Goal: Check status: Check status

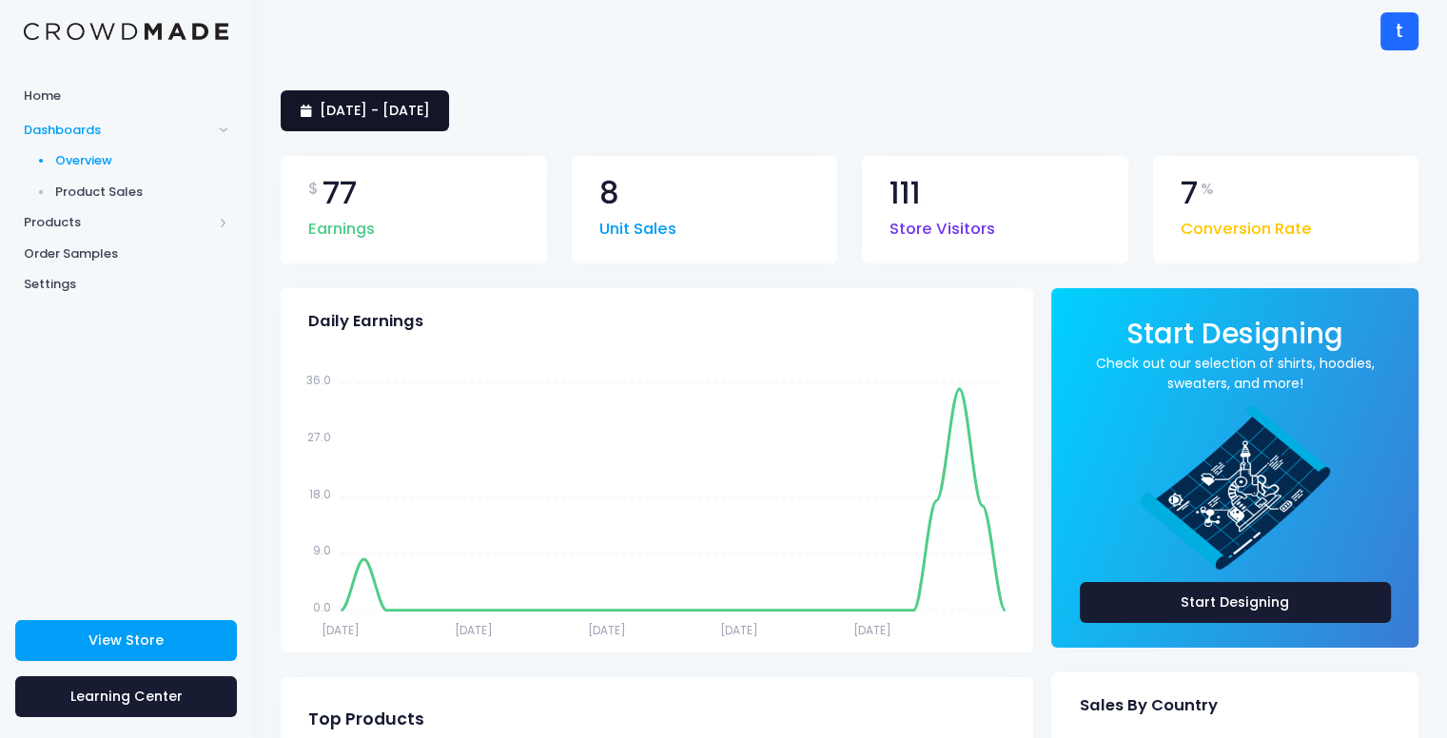
click at [430, 114] on span "23 August 2025 - 21 September 2025" at bounding box center [375, 110] width 110 height 19
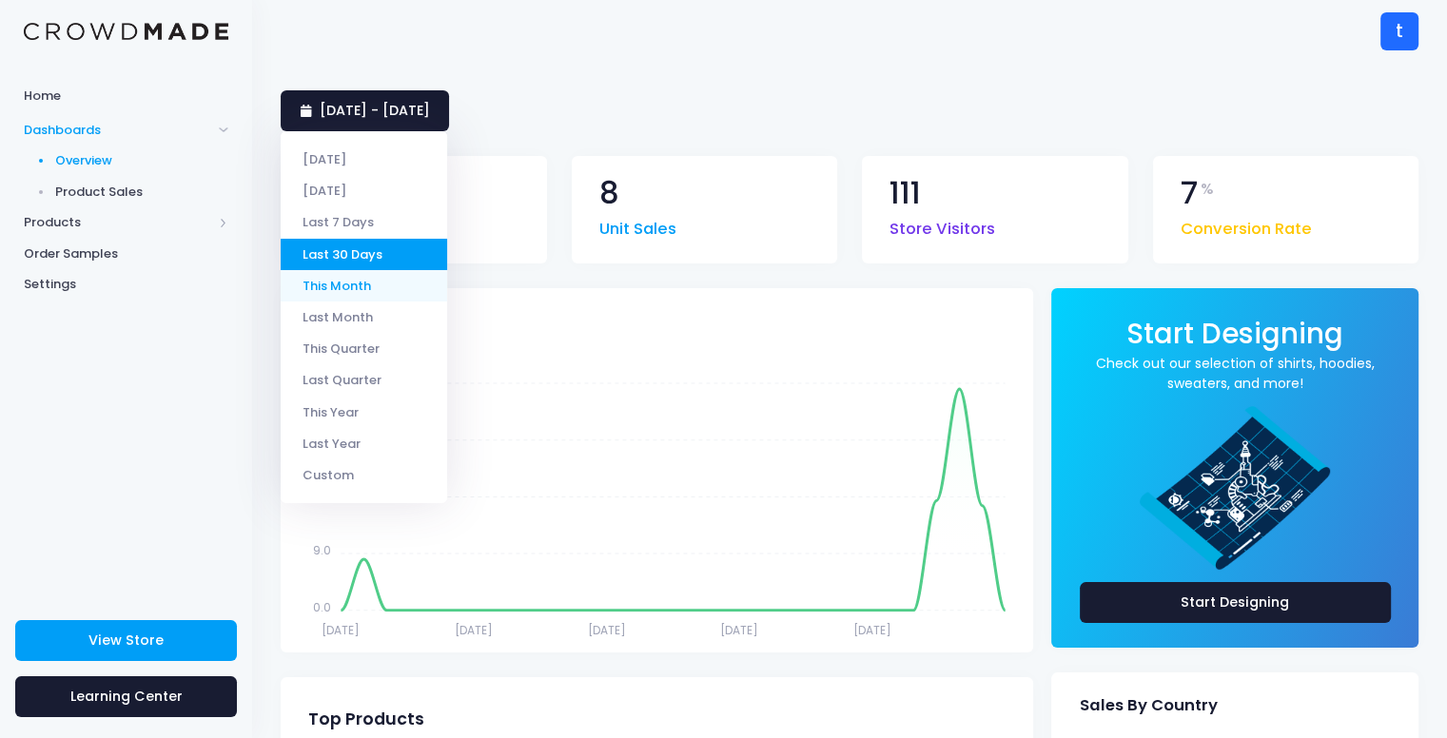
click at [381, 294] on li "This Month" at bounding box center [364, 285] width 167 height 31
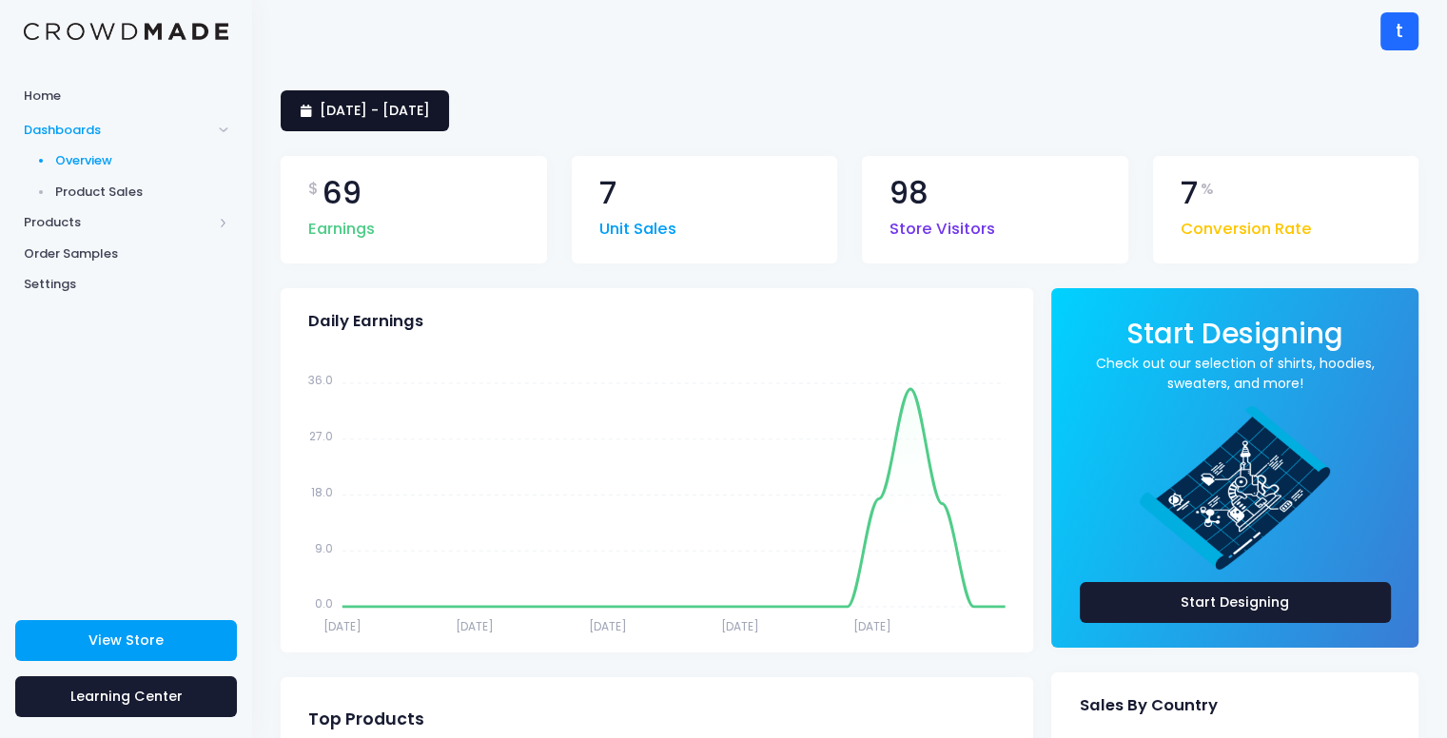
click at [430, 119] on span "1 September 2025 - 22 September 2025" at bounding box center [375, 110] width 110 height 19
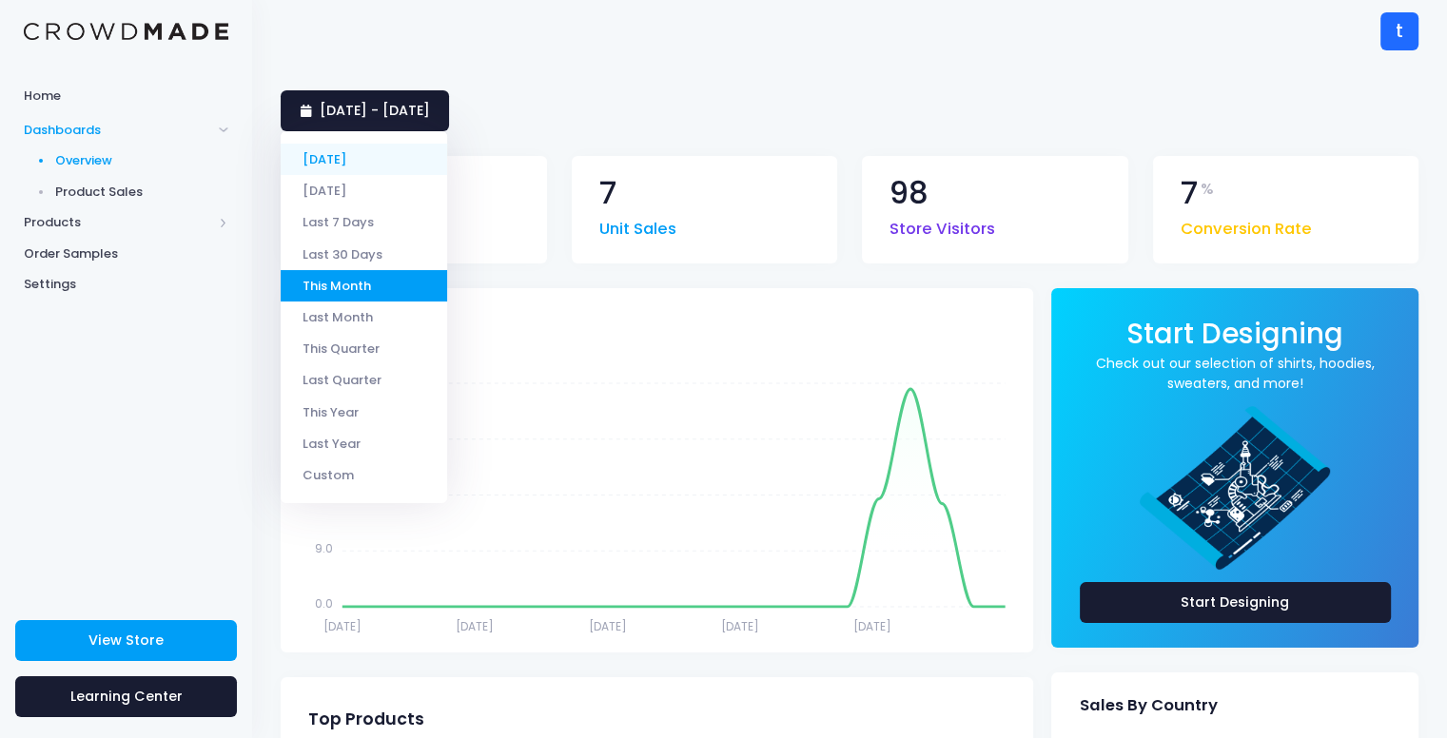
click at [416, 164] on li "[DATE]" at bounding box center [364, 159] width 167 height 31
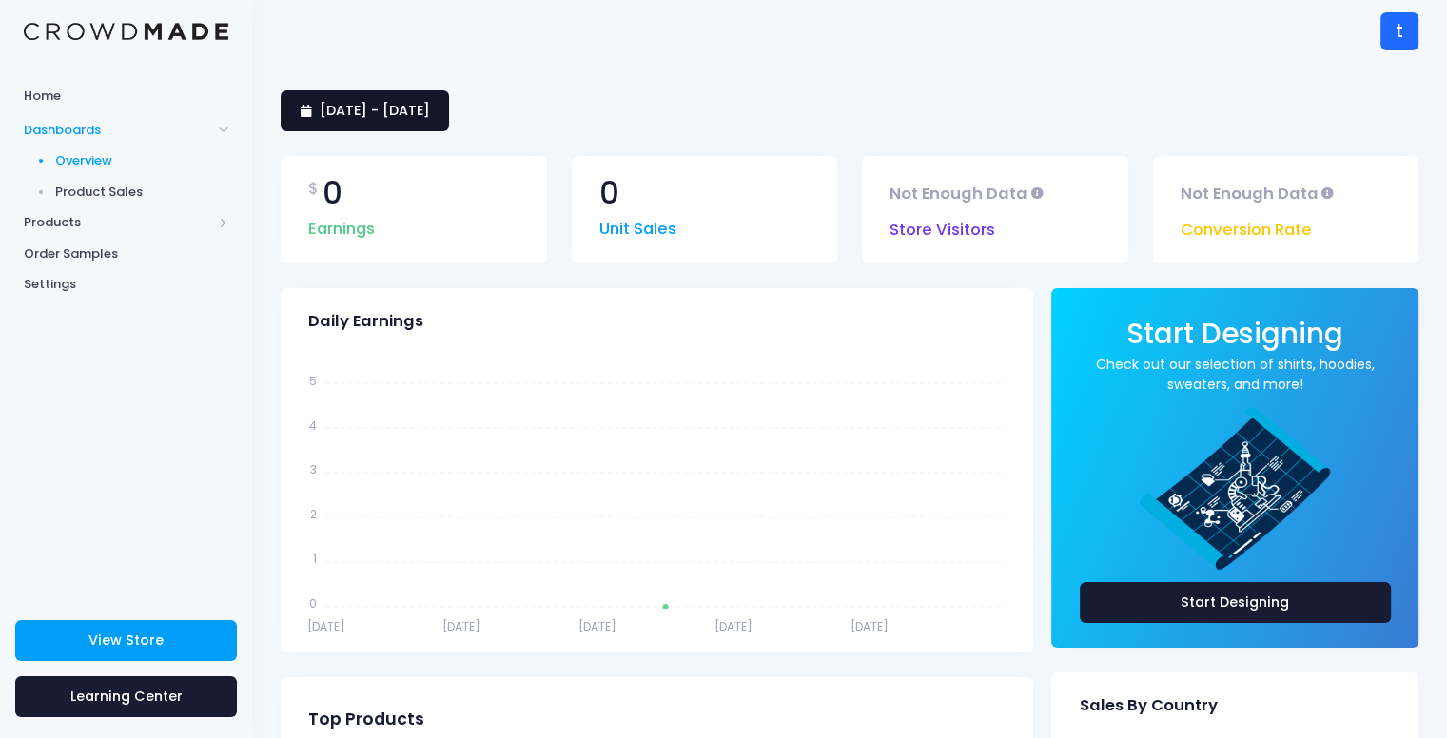
click at [430, 117] on span "[DATE] - [DATE]" at bounding box center [375, 110] width 110 height 19
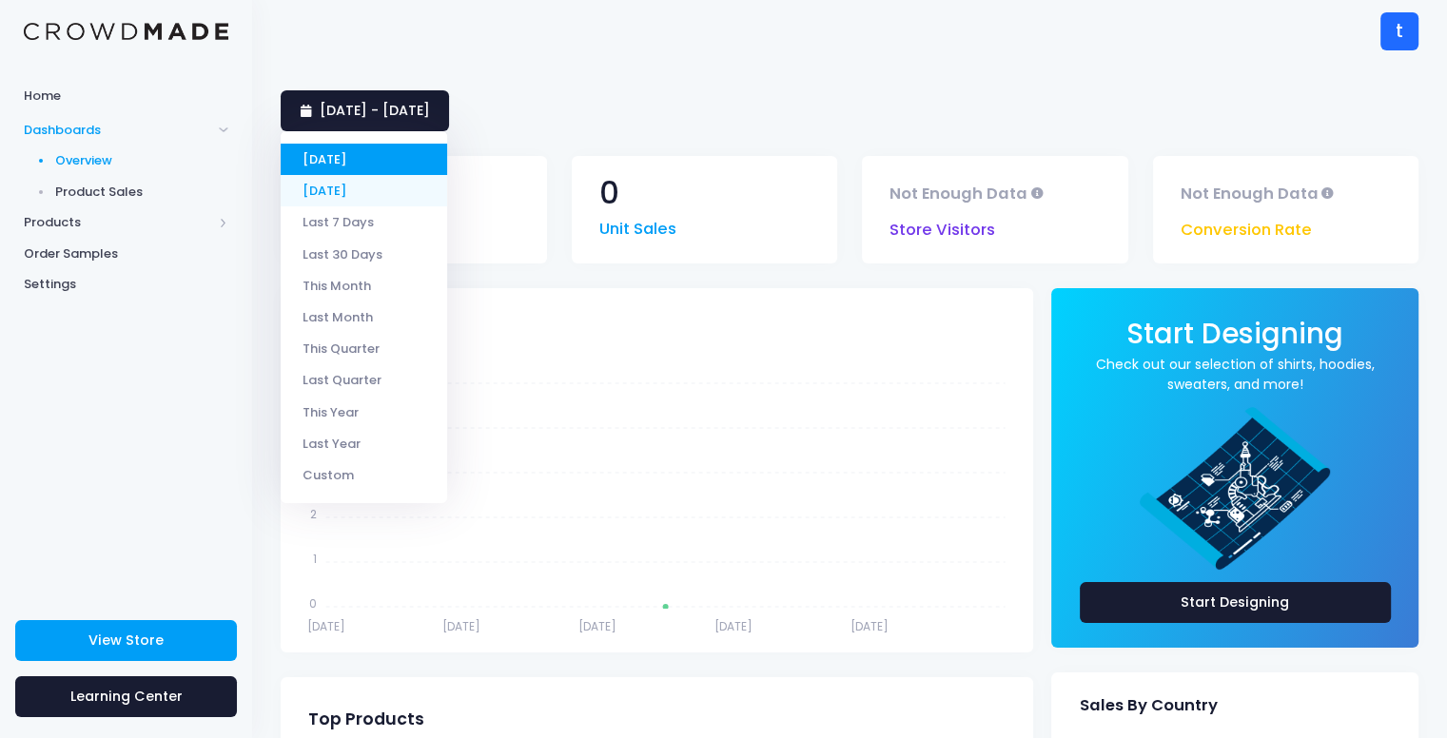
click at [383, 201] on li "[DATE]" at bounding box center [364, 190] width 167 height 31
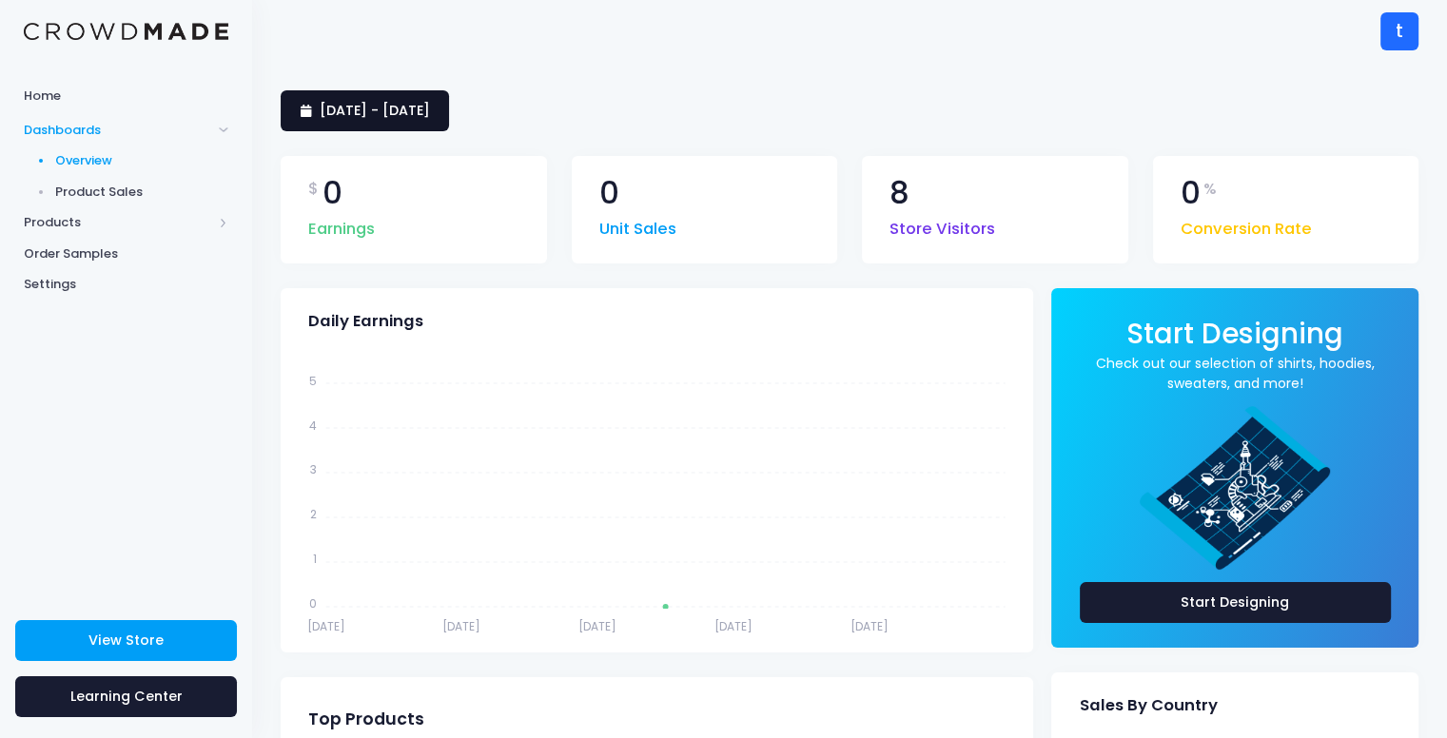
click at [449, 120] on link "21 September 2025 - 21 September 2025" at bounding box center [365, 110] width 168 height 41
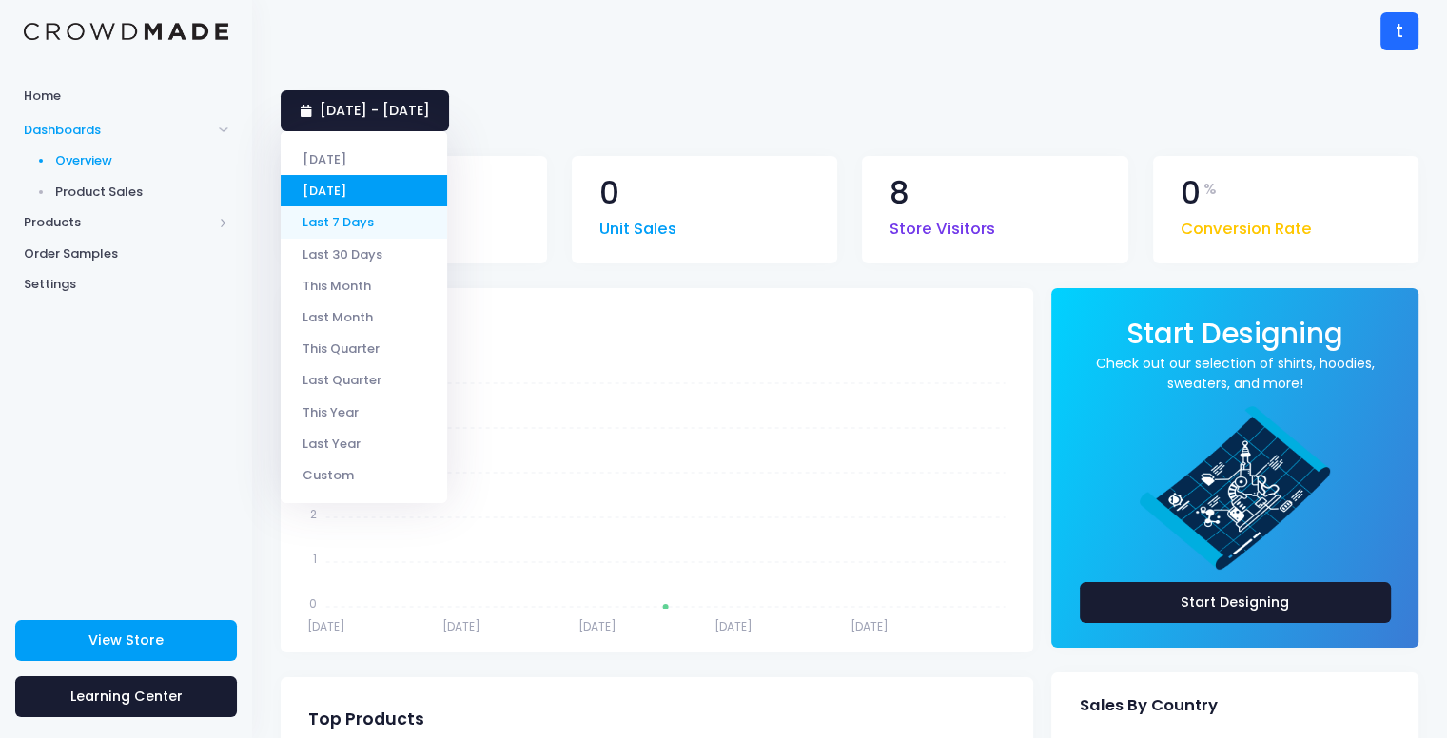
click at [395, 222] on li "Last 7 Days" at bounding box center [364, 221] width 167 height 31
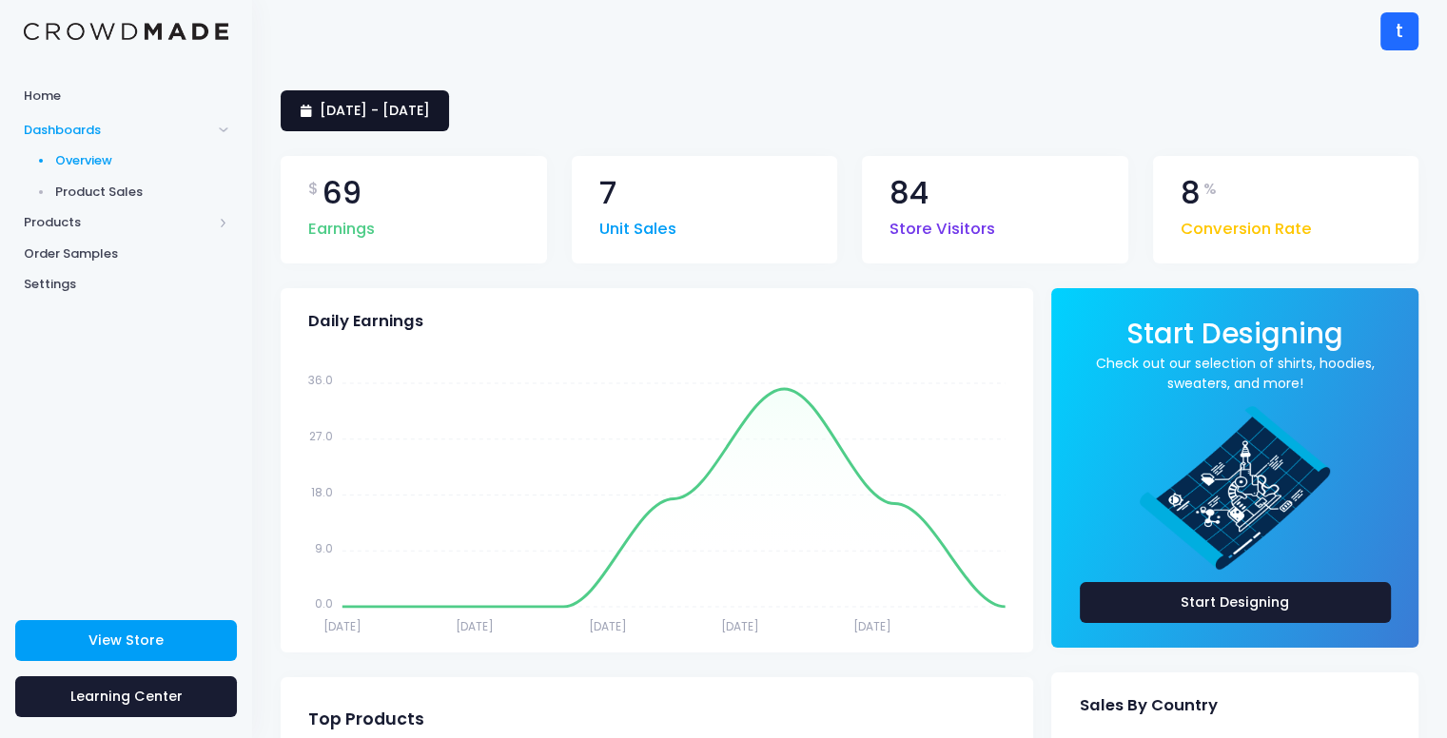
click at [430, 115] on span "[DATE] - [DATE]" at bounding box center [375, 110] width 110 height 19
